Goal: Task Accomplishment & Management: Use online tool/utility

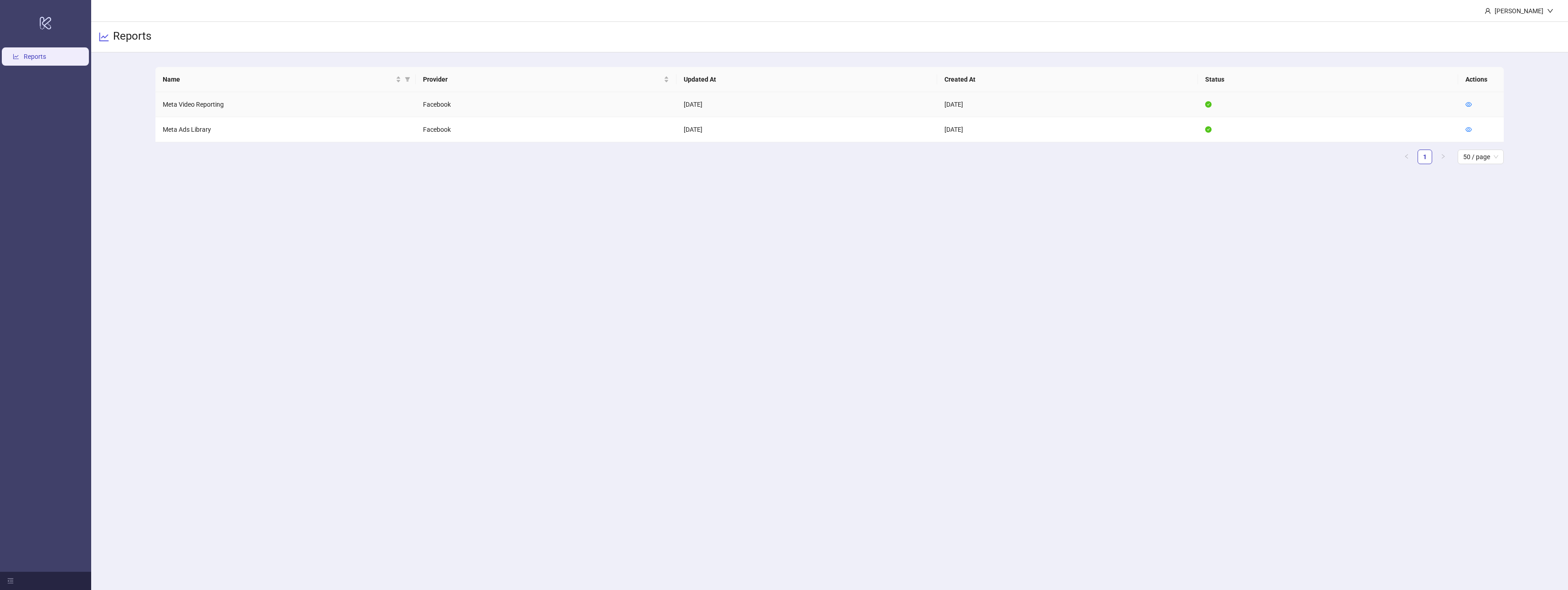
click at [1466, 97] on td at bounding box center [1481, 104] width 46 height 25
click at [1465, 100] on td at bounding box center [1481, 104] width 46 height 25
click at [1466, 101] on icon "eye" at bounding box center [1469, 104] width 6 height 6
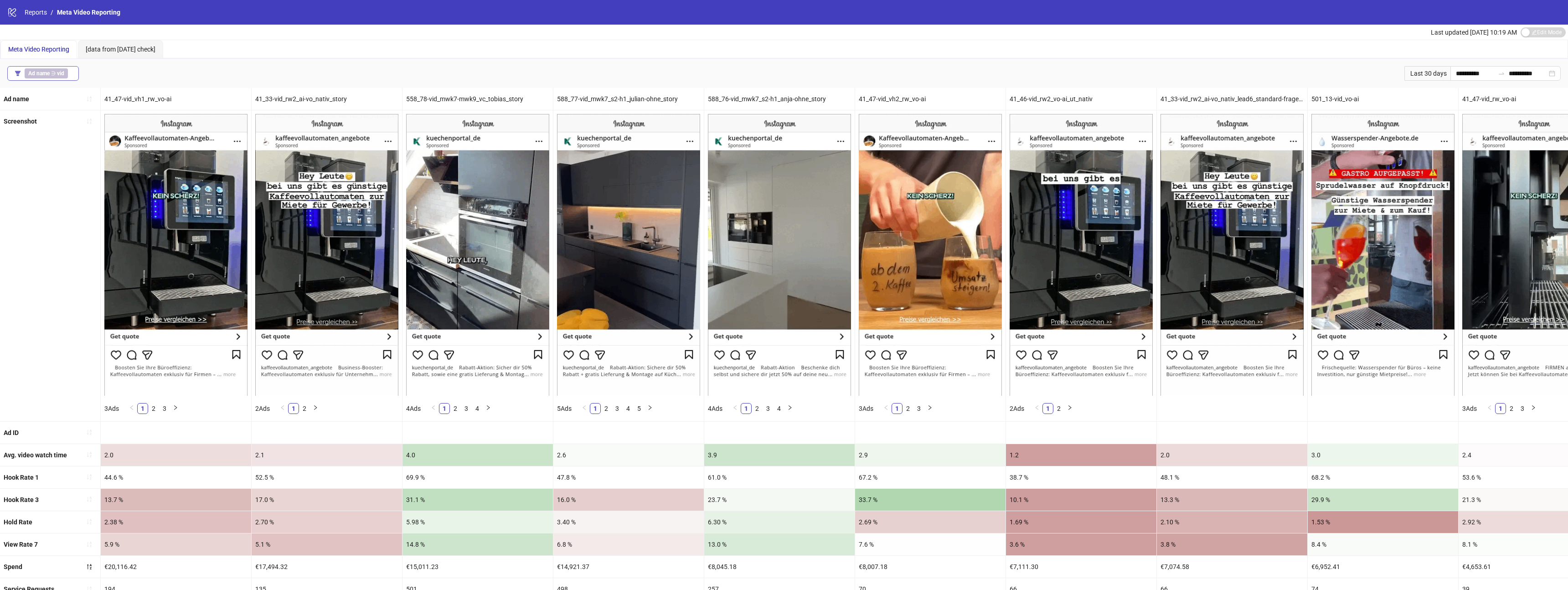
click at [46, 75] on b "Ad name" at bounding box center [38, 73] width 21 height 6
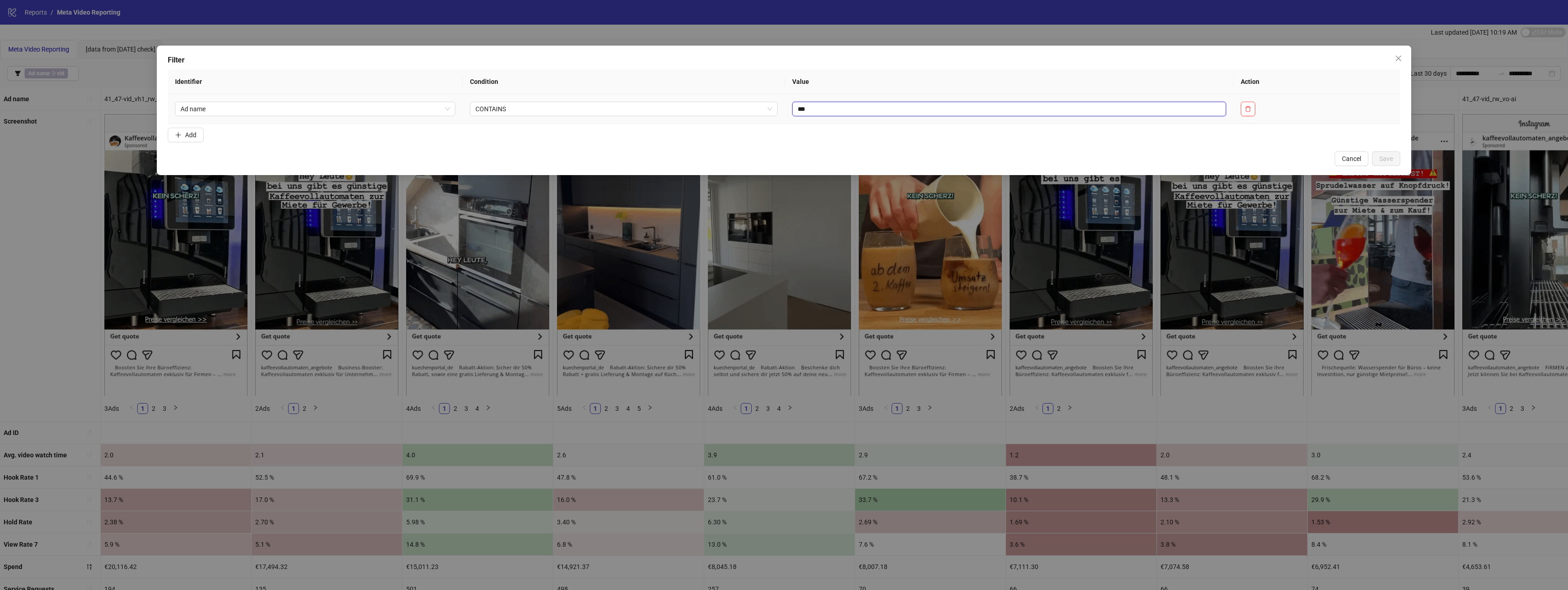
click at [874, 105] on input "***" at bounding box center [1009, 109] width 433 height 15
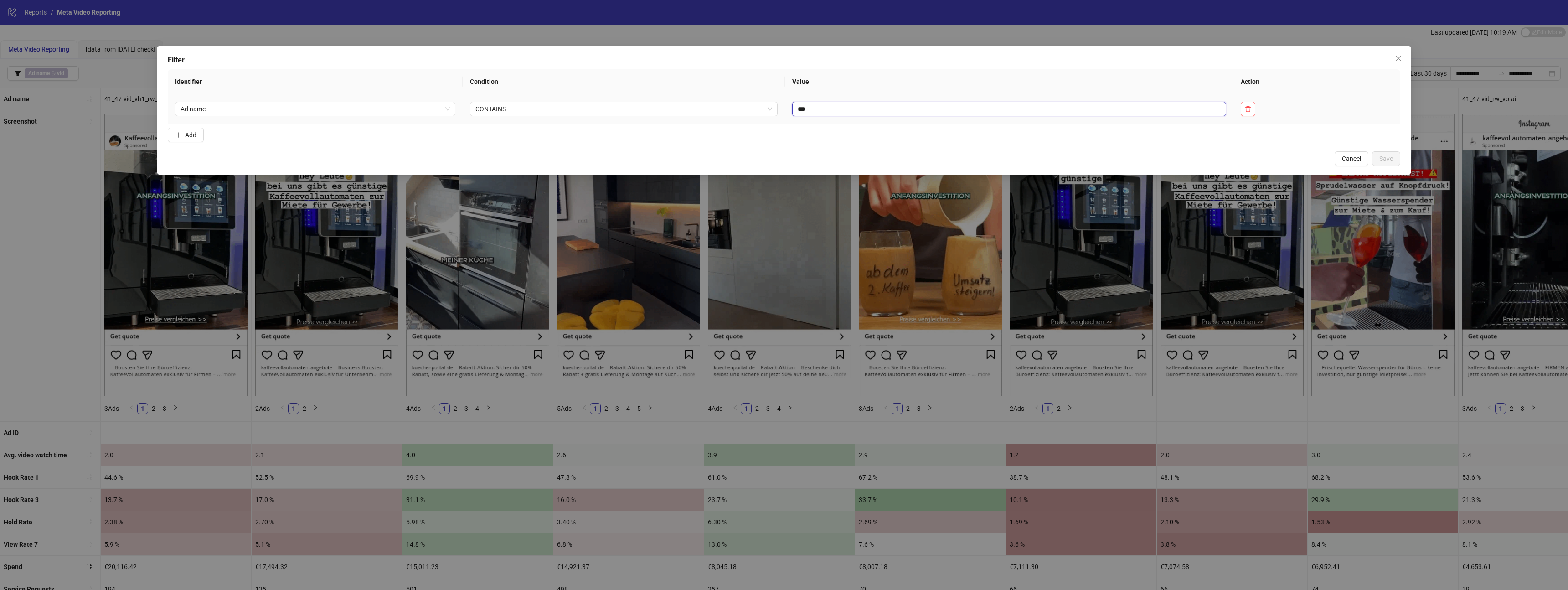
click at [874, 105] on input "***" at bounding box center [1009, 109] width 433 height 15
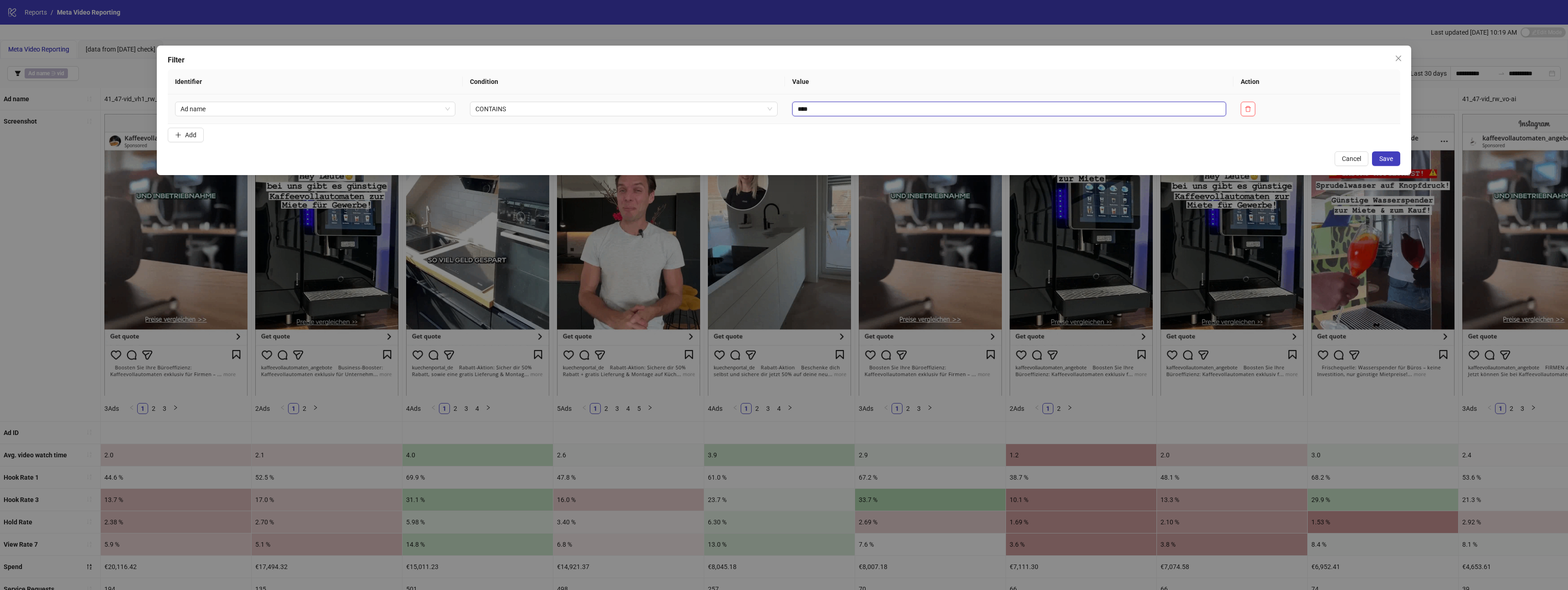
type input "****"
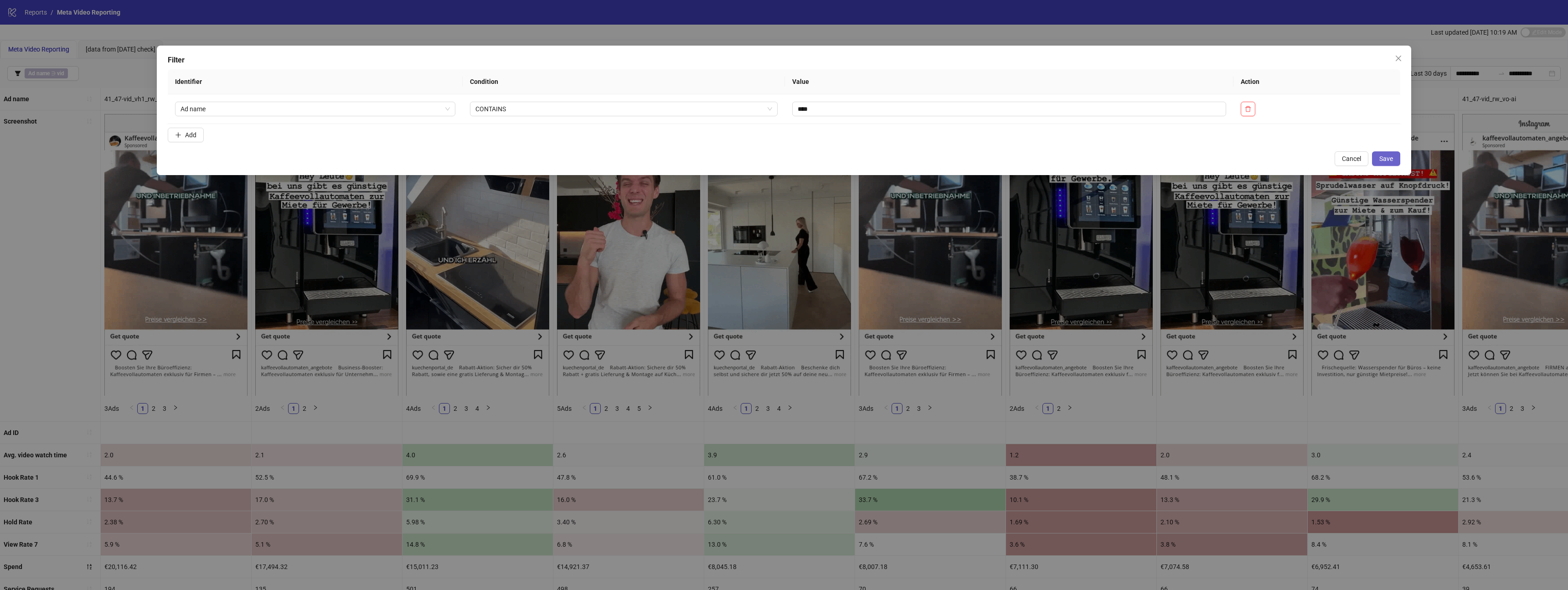
click at [1383, 153] on button "Save" at bounding box center [1386, 159] width 28 height 15
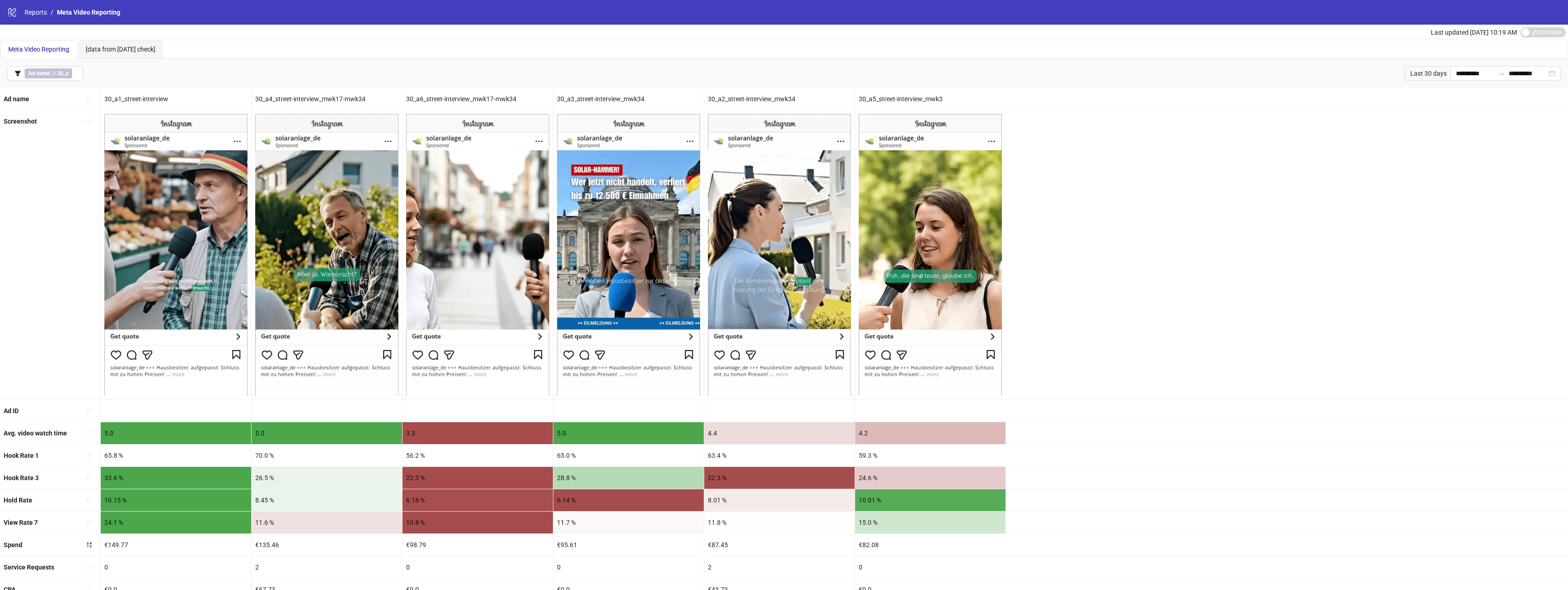
click at [1143, 203] on div "Screenshot" at bounding box center [784, 255] width 1568 height 289
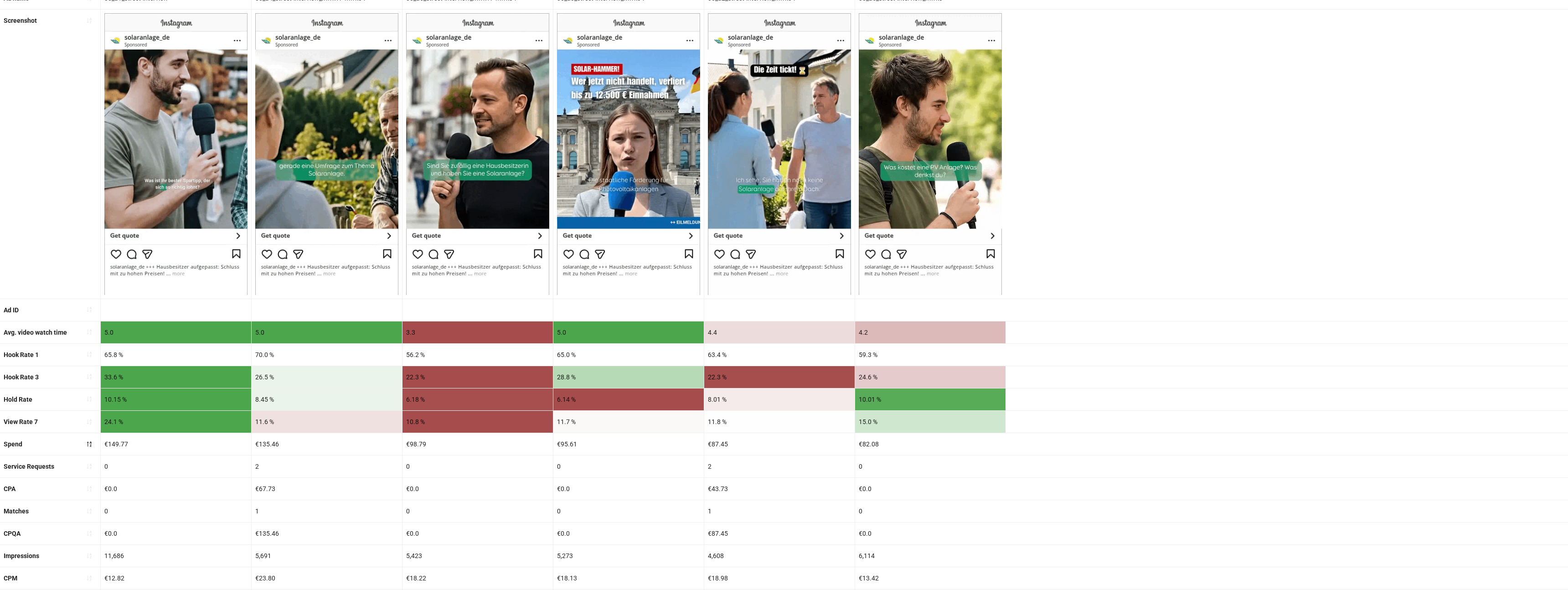
scroll to position [128, 0]
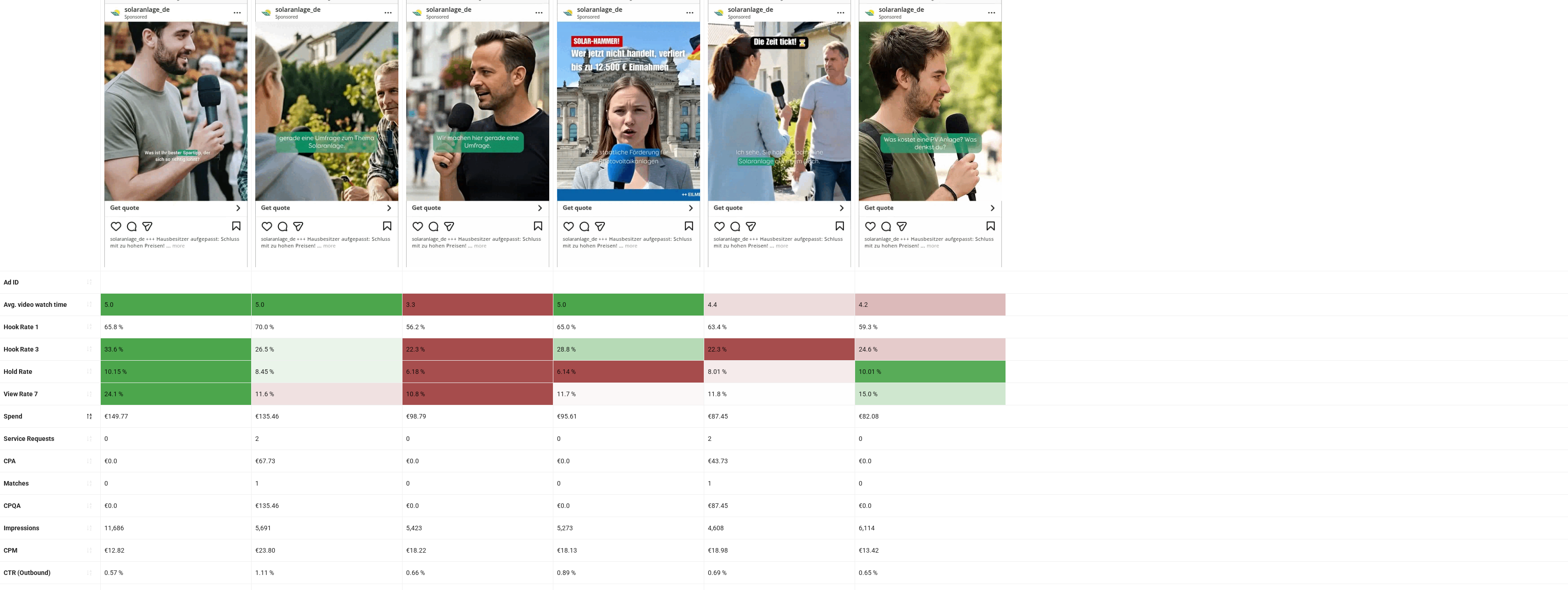
click at [1128, 288] on div "Ad ID" at bounding box center [784, 283] width 1568 height 23
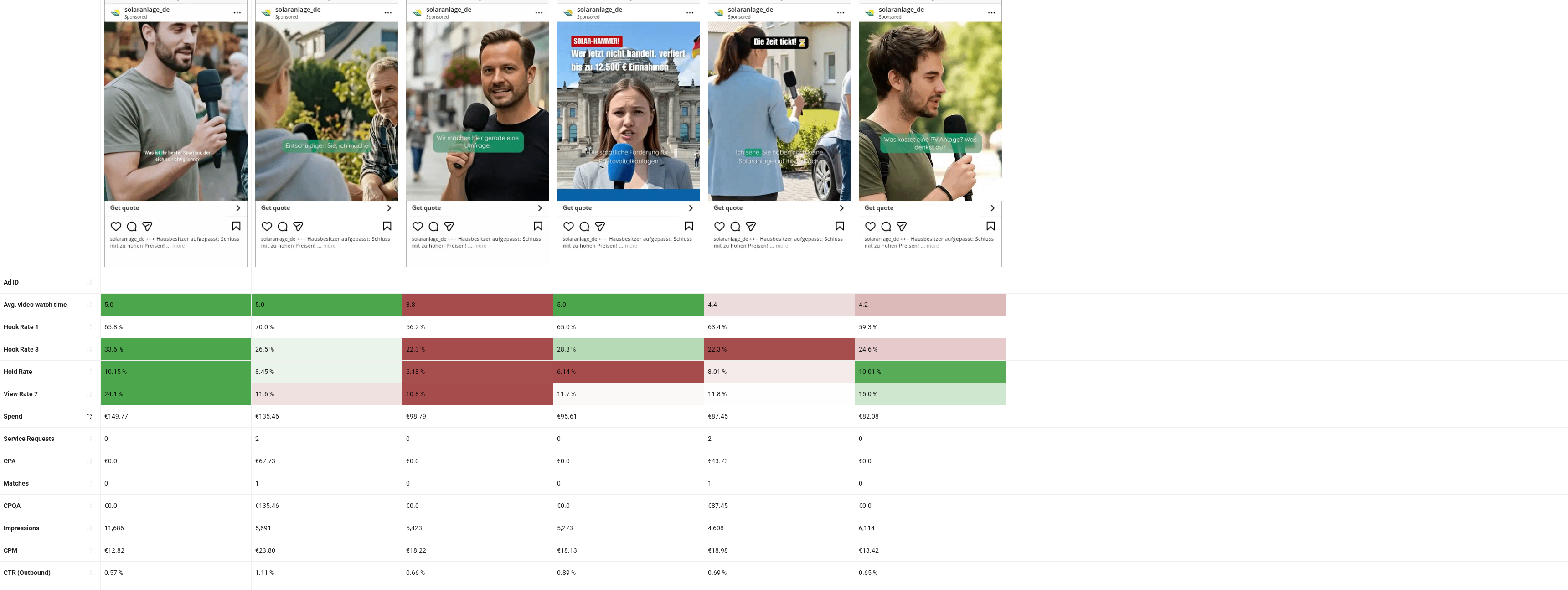
click at [1158, 346] on div "Hook Rate 3 33.6 % 26.5 % 22.3 % 28.8 % 22.3 % 24.6 %" at bounding box center [784, 349] width 1568 height 23
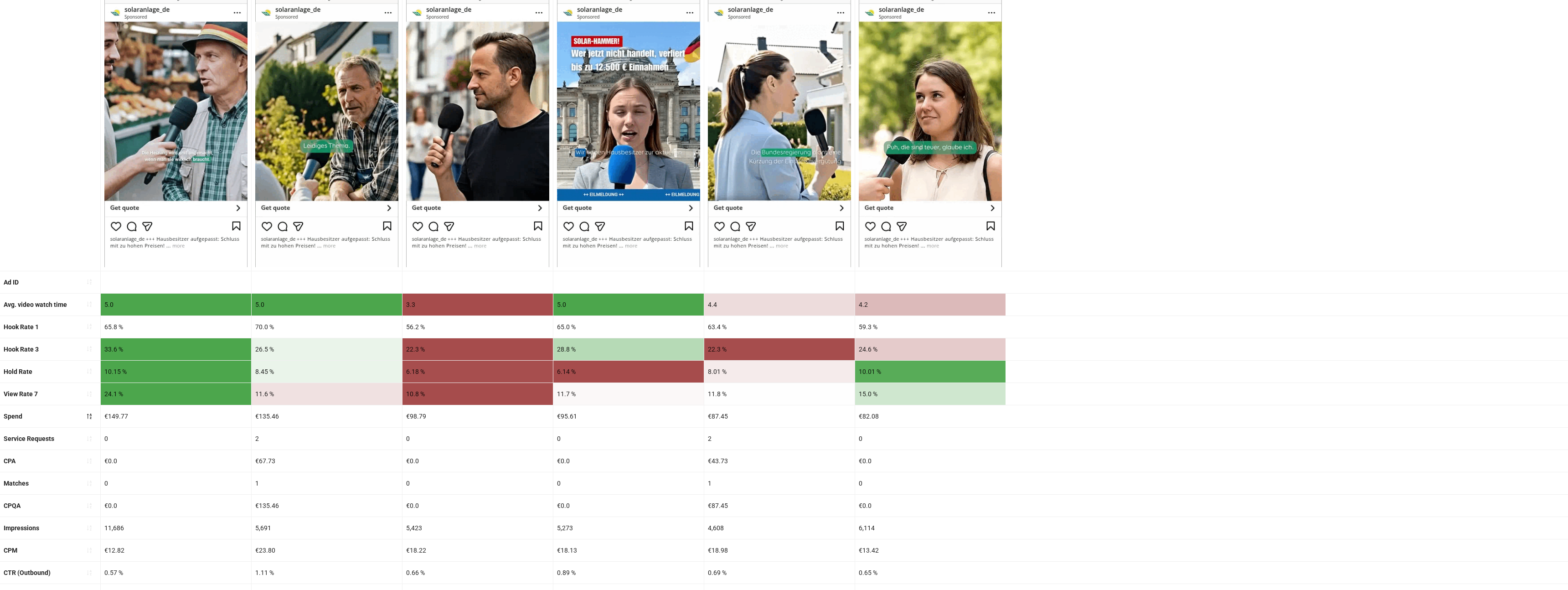
click at [1113, 347] on div "Hook Rate 3 33.6 % 26.5 % 22.3 % 28.8 % 22.3 % 24.6 %" at bounding box center [784, 349] width 1568 height 23
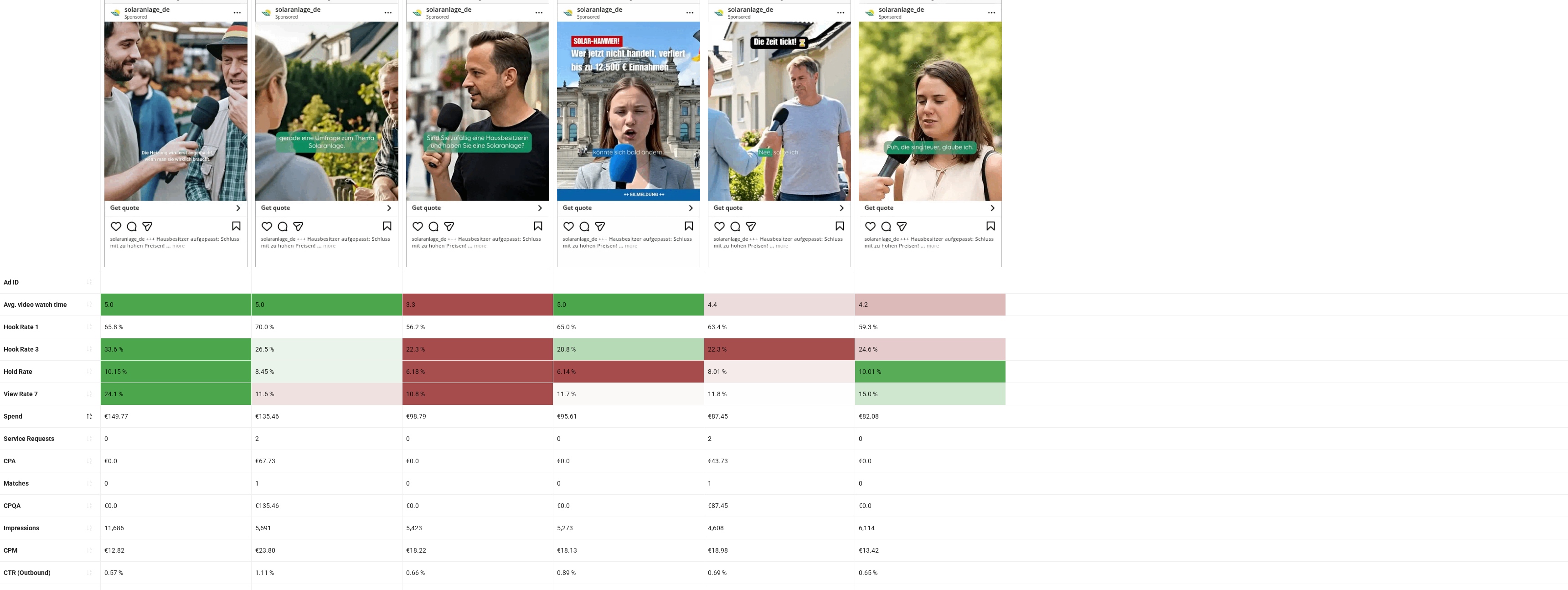
click at [1143, 339] on div "Hook Rate 3 33.6 % 26.5 % 22.3 % 28.8 % 22.3 % 24.6 %" at bounding box center [784, 349] width 1568 height 23
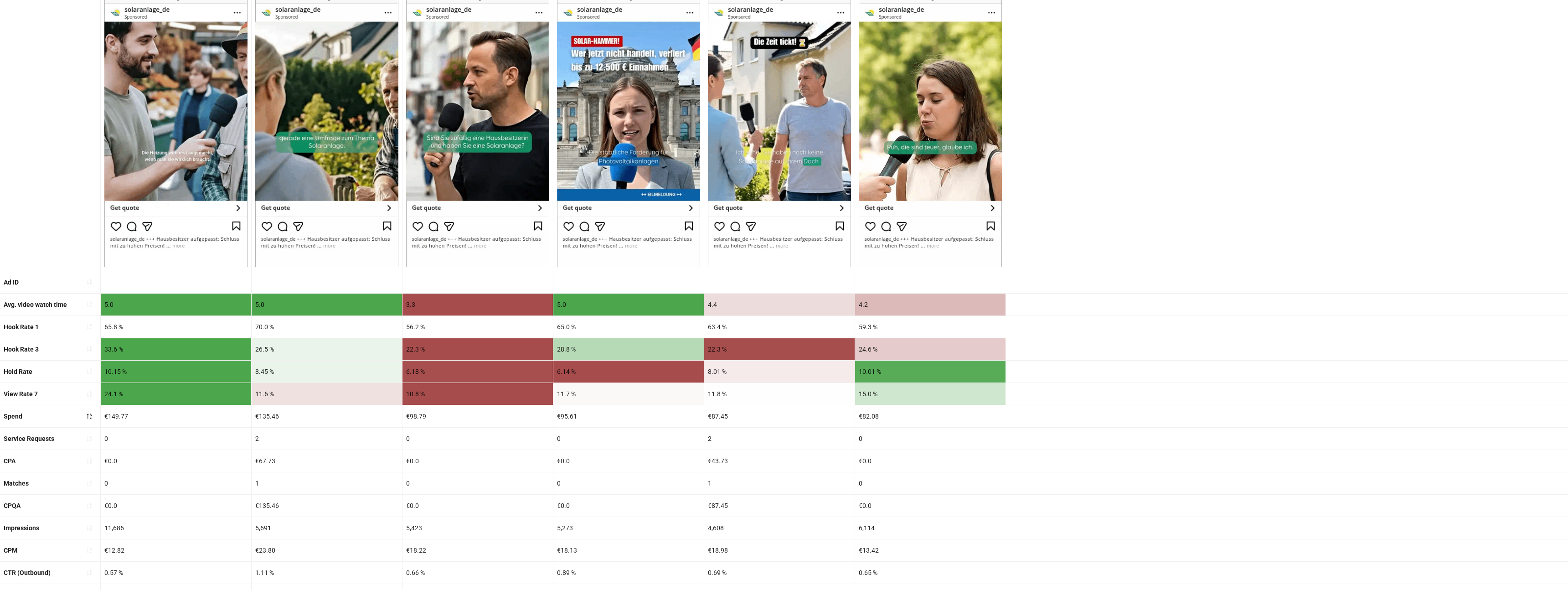
click at [1146, 339] on div "Hook Rate 3 33.6 % 26.5 % 22.3 % 28.8 % 22.3 % 24.6 %" at bounding box center [784, 349] width 1568 height 23
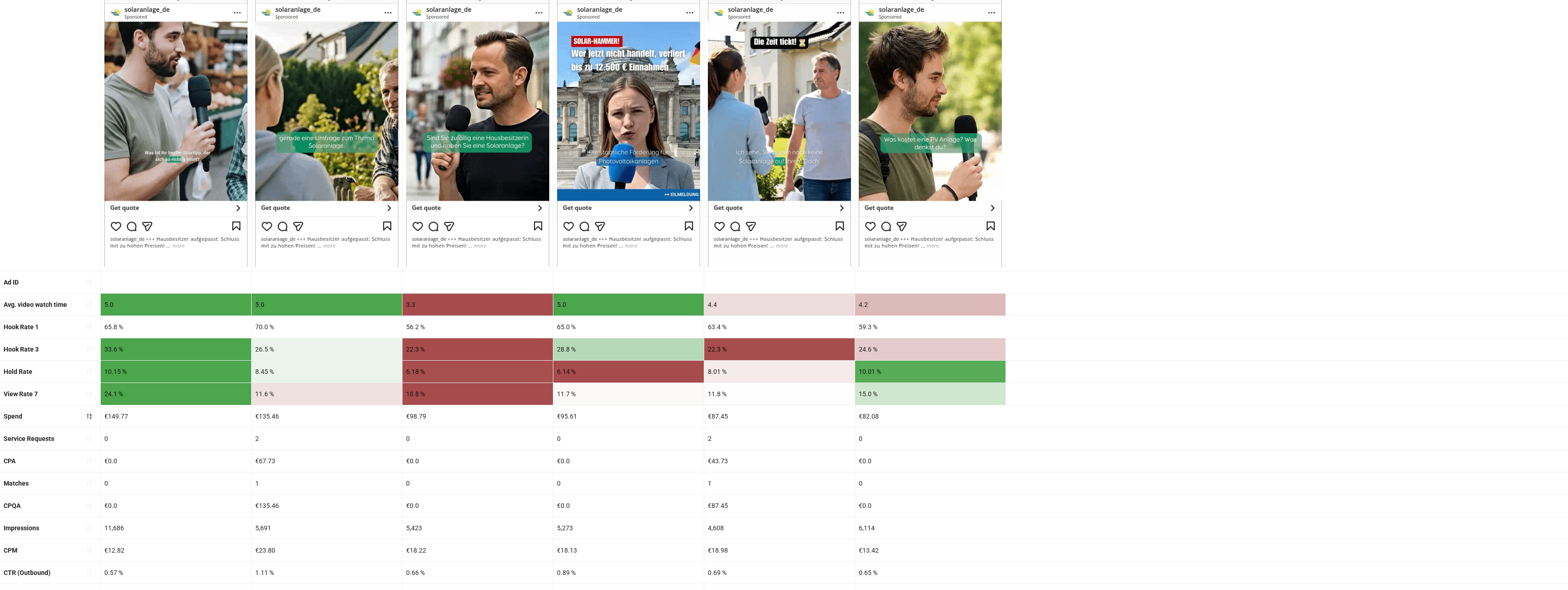
click at [1267, 298] on div "Avg. video watch time 5.0 5.0 3.3 5.0 4.4 4.2" at bounding box center [784, 304] width 1568 height 23
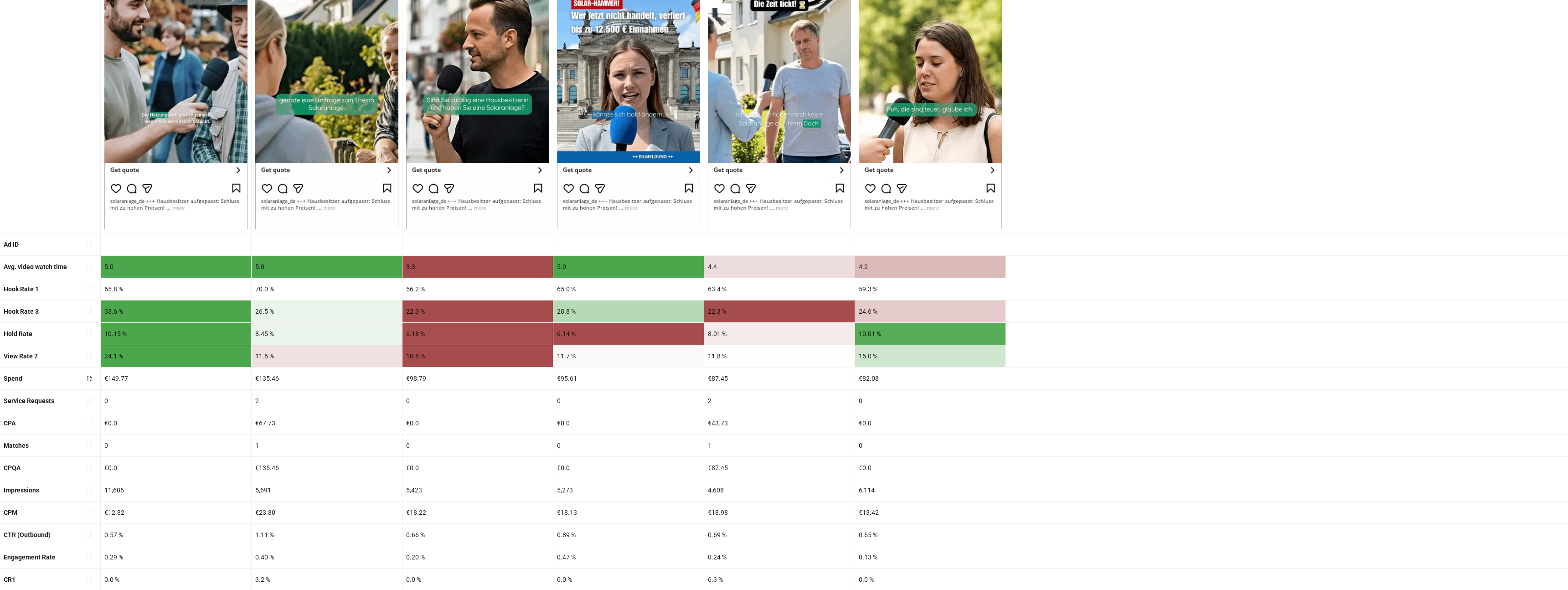
scroll to position [0, 0]
